Goal: Information Seeking & Learning: Understand process/instructions

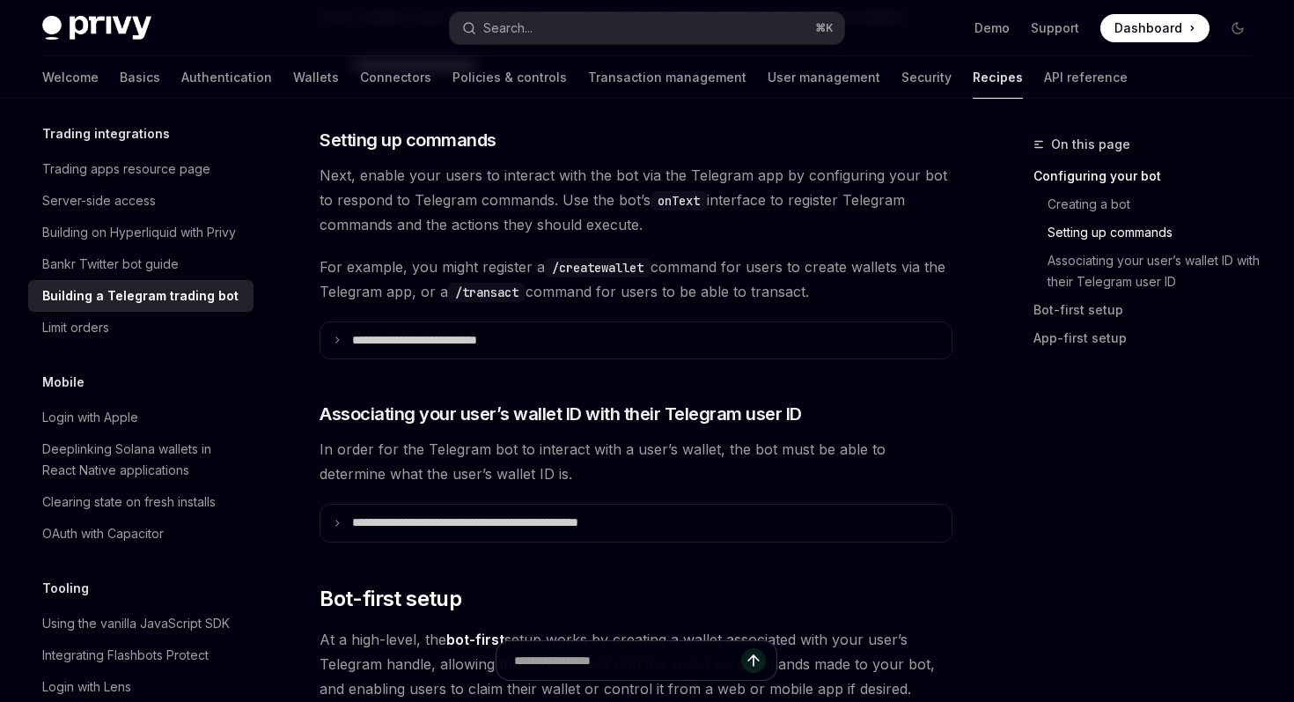
scroll to position [849, 0]
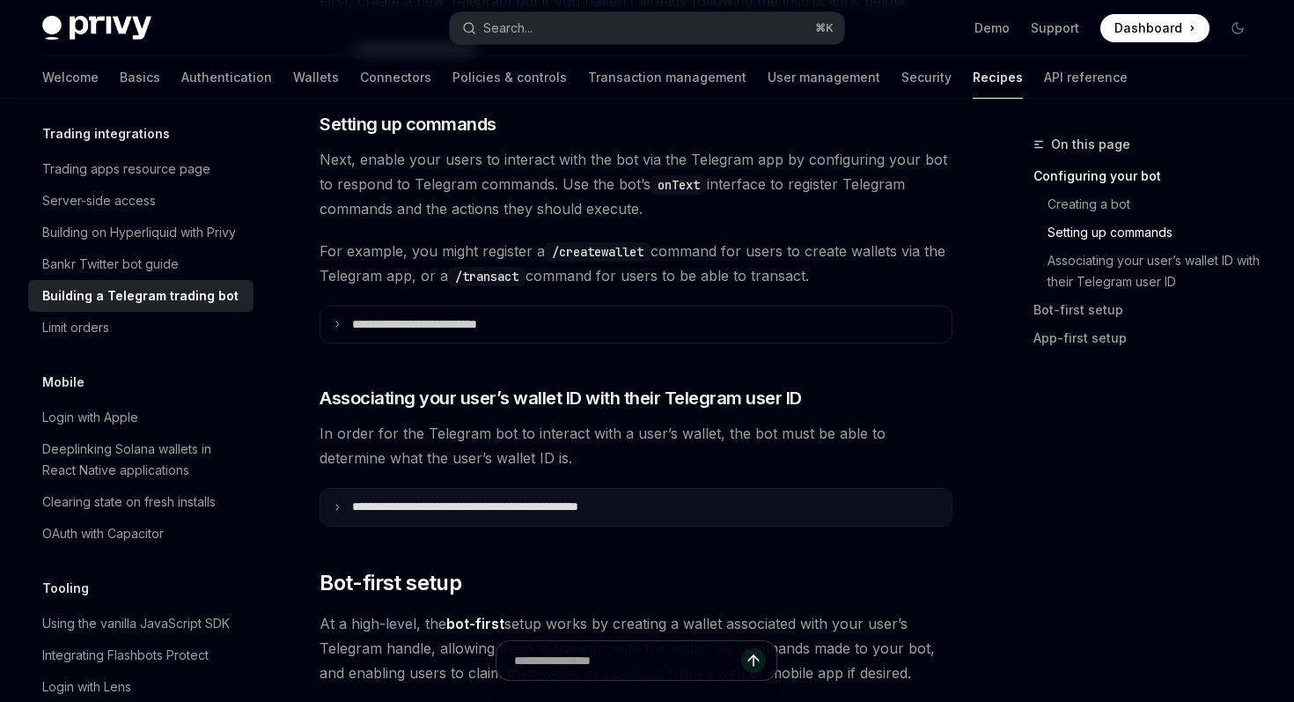
click at [529, 511] on p "**********" at bounding box center [502, 507] width 301 height 16
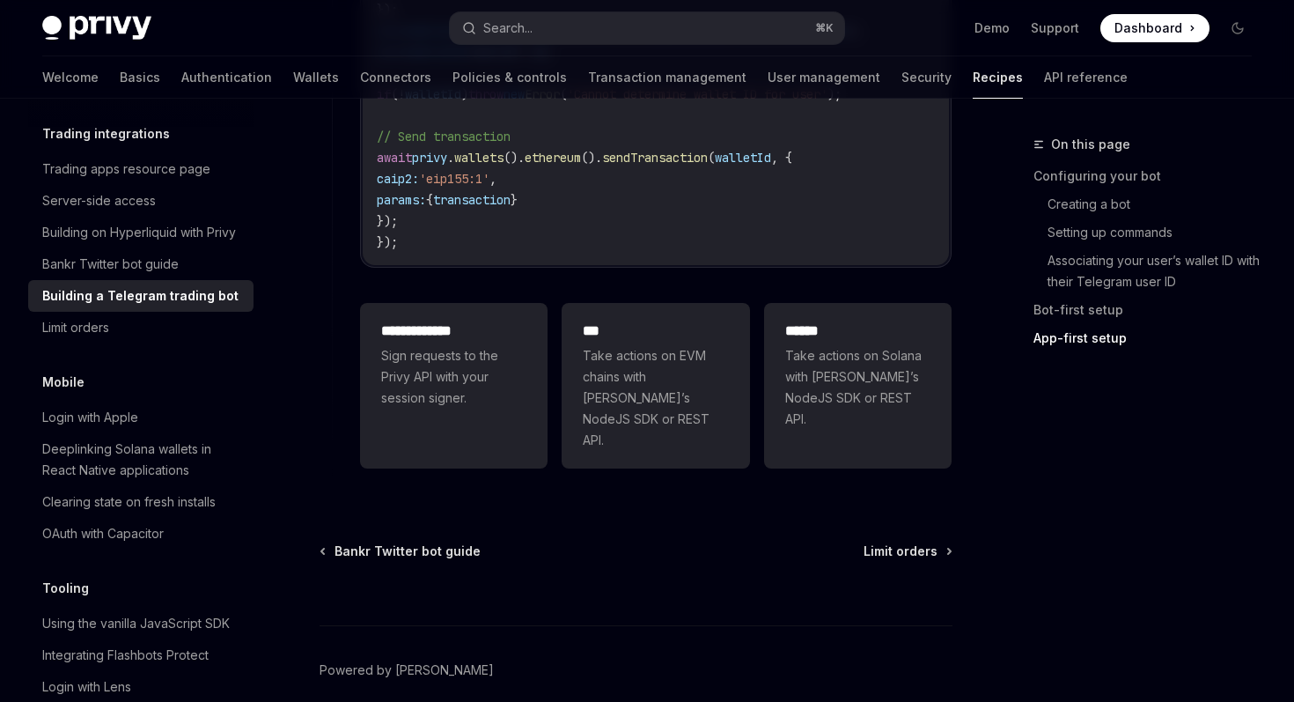
scroll to position [5013, 0]
click at [511, 31] on div "Search..." at bounding box center [507, 28] width 49 height 21
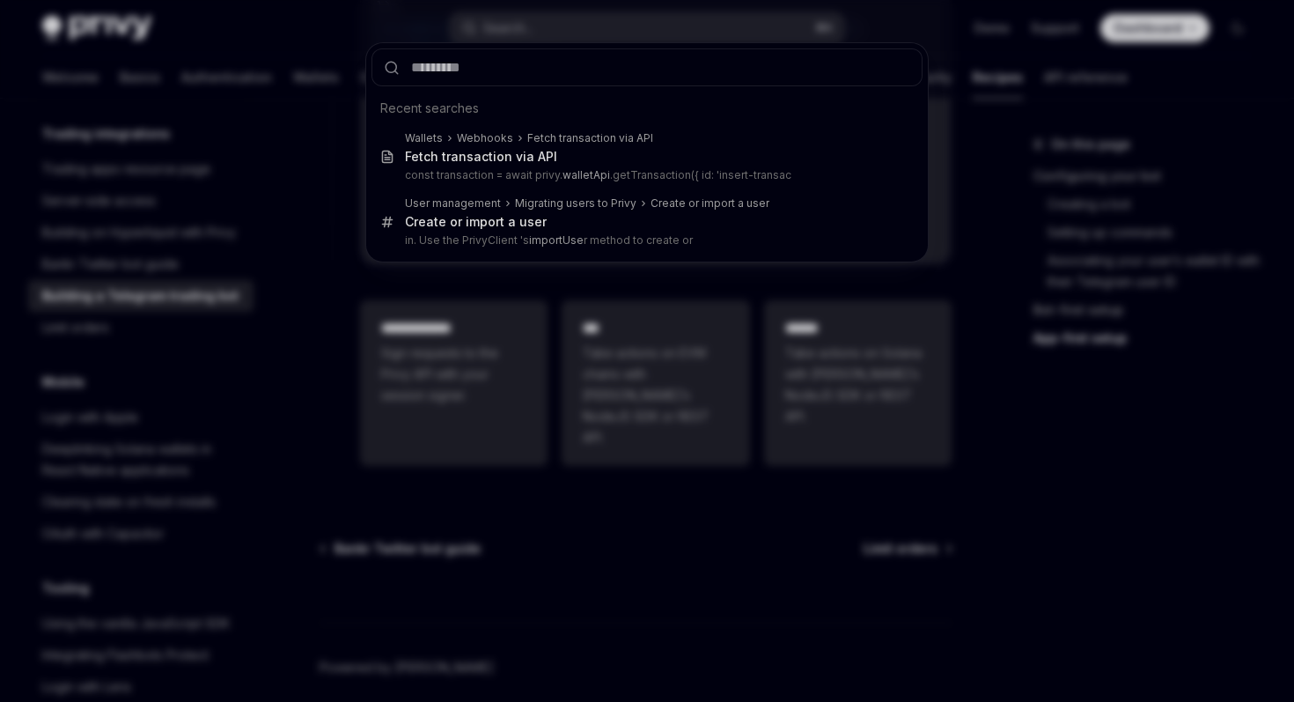
click at [585, 344] on div "Recent searches Wallets Webhooks Fetch transaction via API Fetch transaction vi…" at bounding box center [647, 351] width 1294 height 702
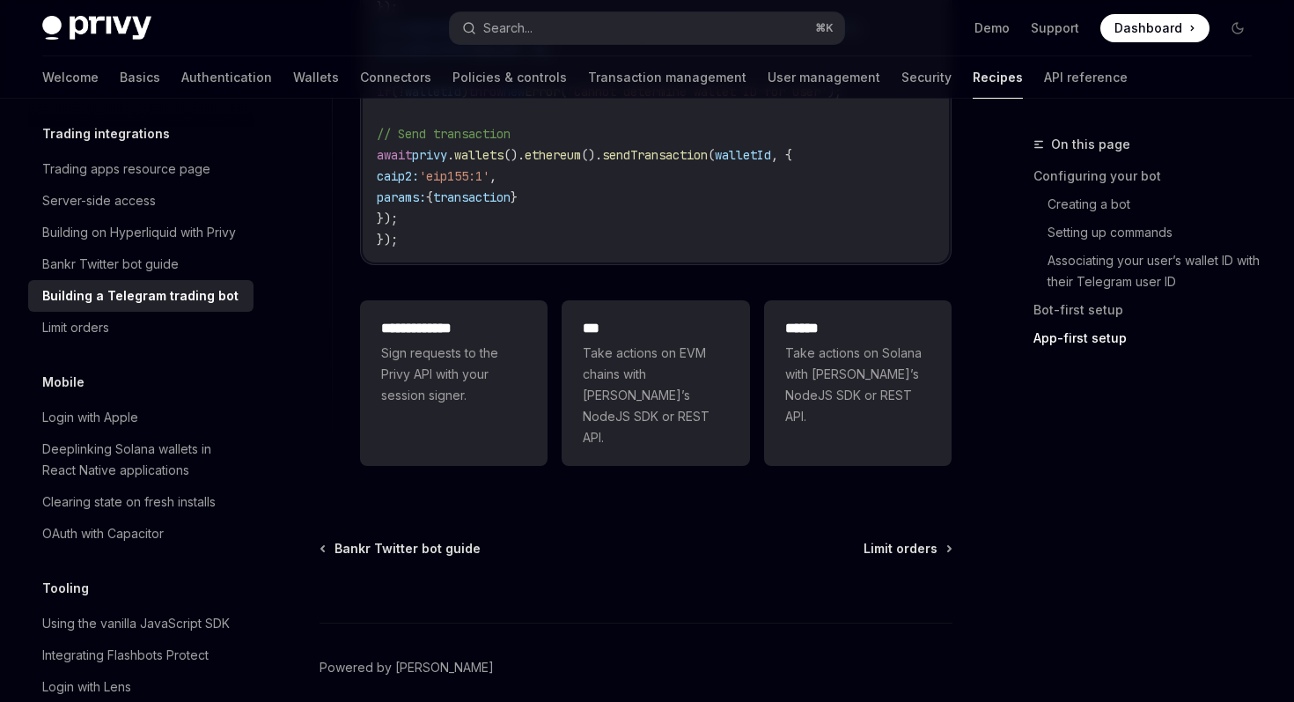
click at [555, 10] on div "Privy Docs home page Search... ⌘ K Demo Support Dashboard Dashboard Search..." at bounding box center [646, 28] width 1209 height 56
click at [555, 33] on button "Search... ⌘ K" at bounding box center [646, 28] width 393 height 32
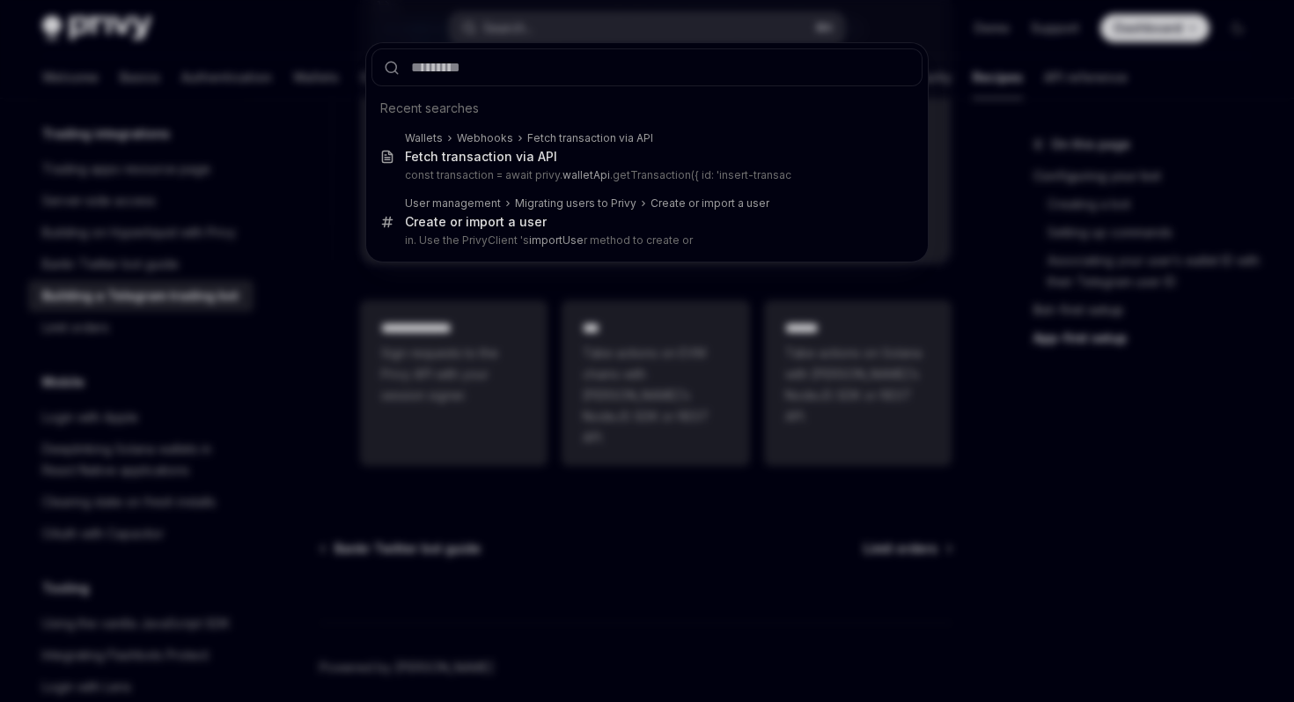
type input "*"
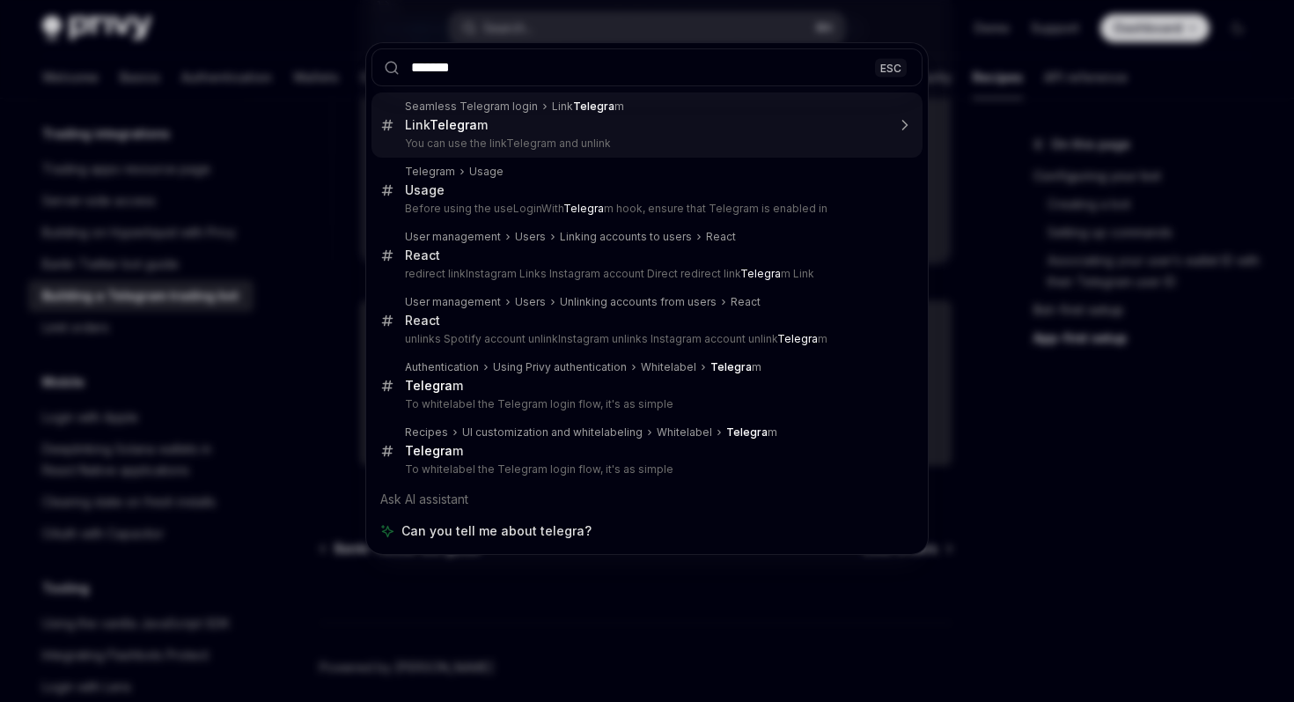
type input "********"
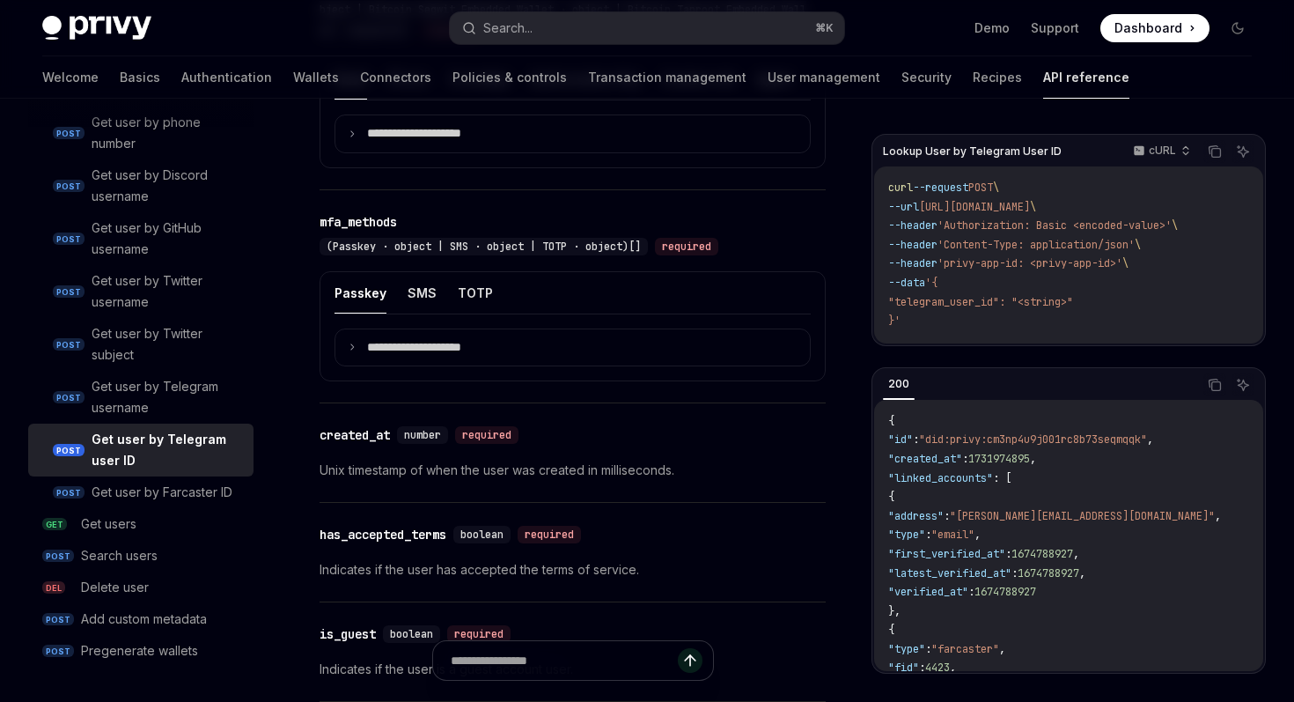
scroll to position [1228, 0]
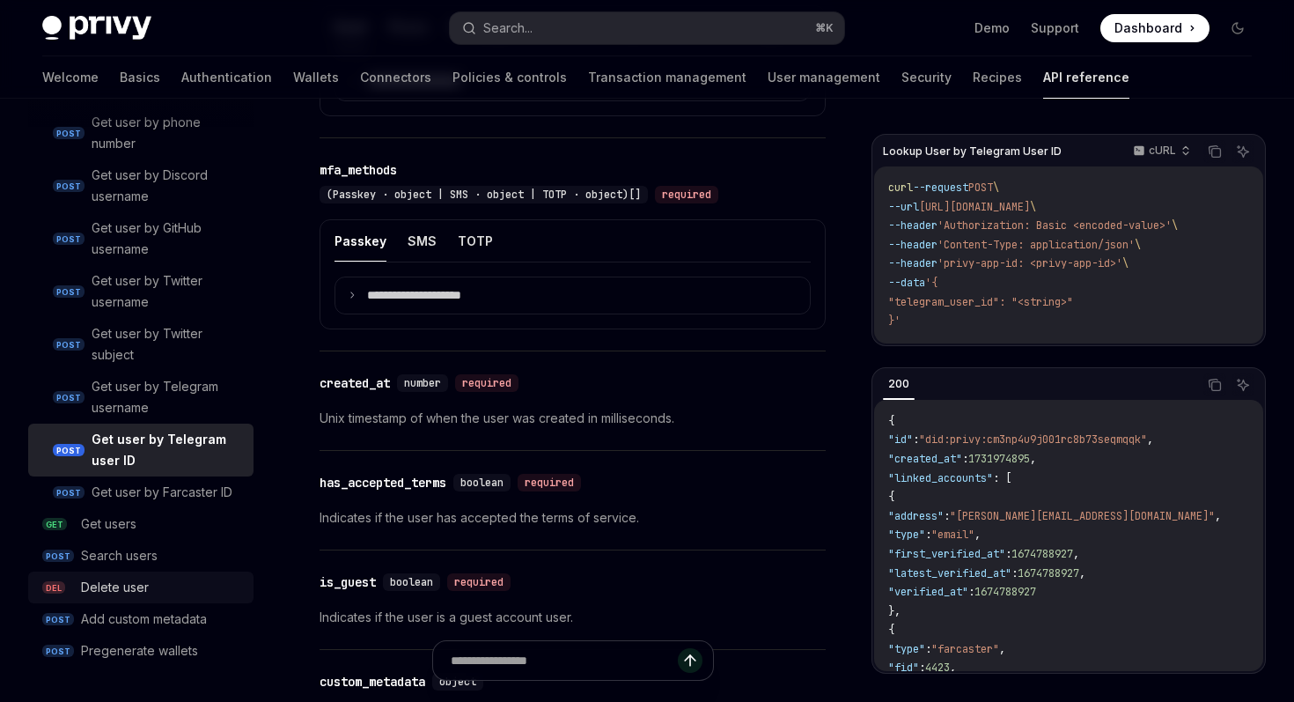
click at [139, 589] on div "Delete user" at bounding box center [115, 587] width 68 height 21
type textarea "*"
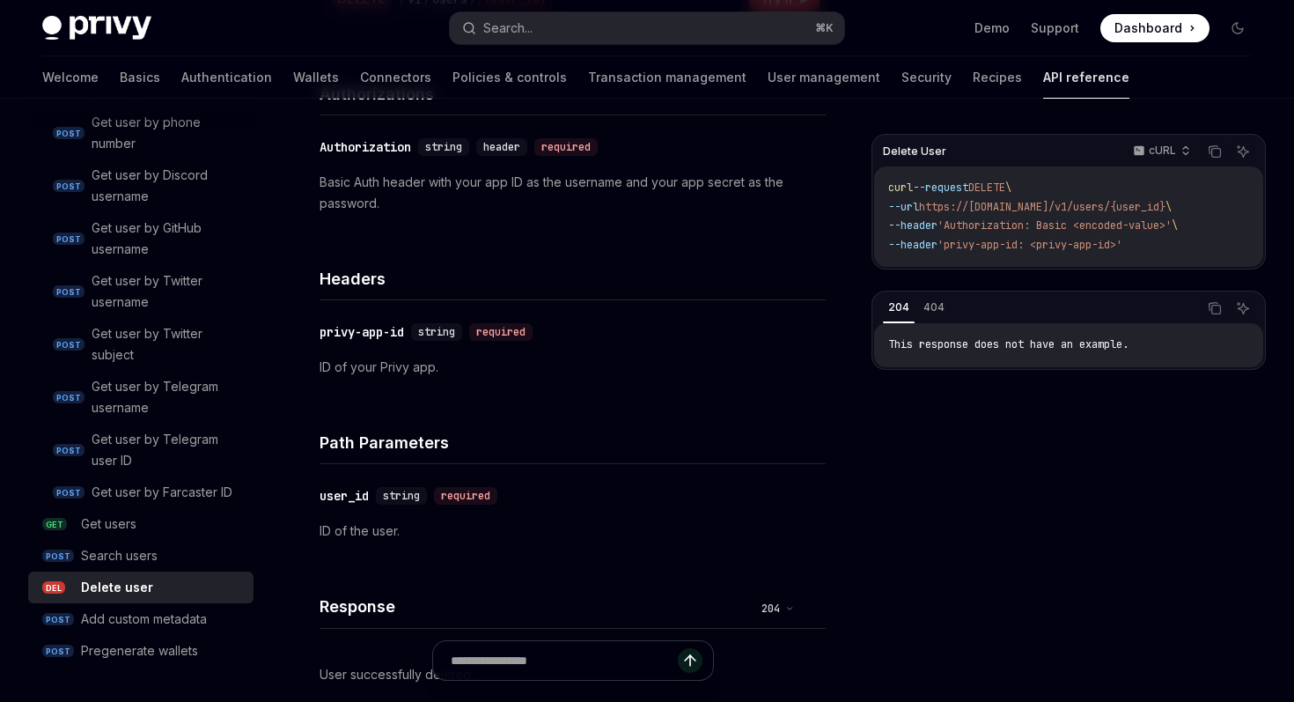
scroll to position [277, 0]
